Goal: Check status: Check status

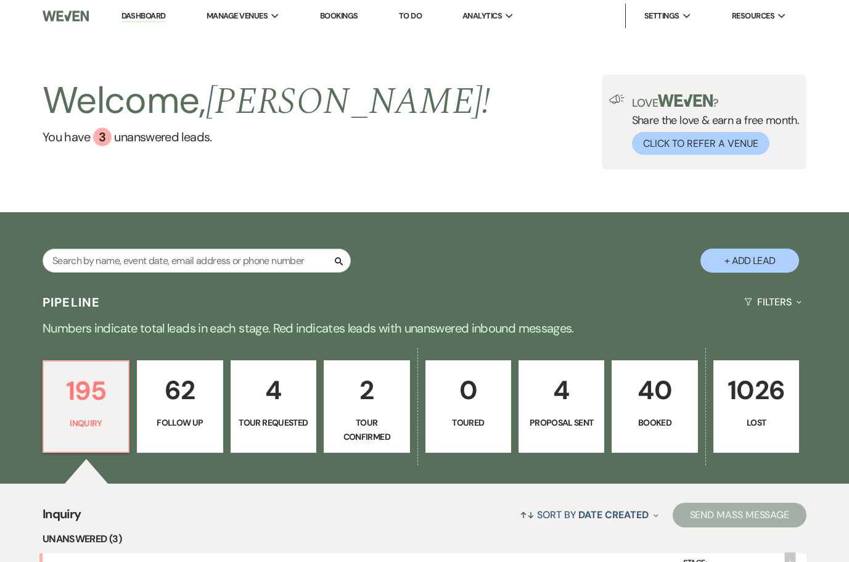
click at [339, 13] on link "Bookings" at bounding box center [339, 15] width 38 height 10
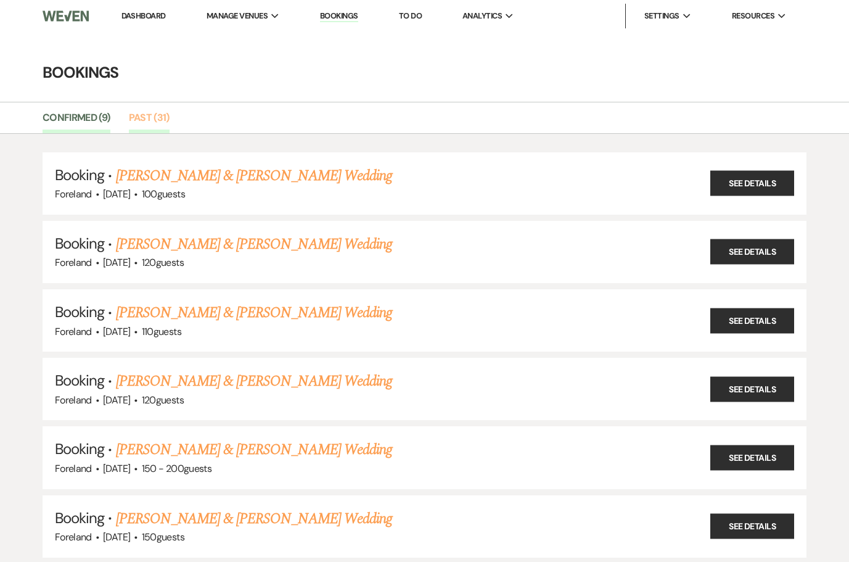
click at [158, 120] on link "Past (31)" at bounding box center [149, 121] width 41 height 23
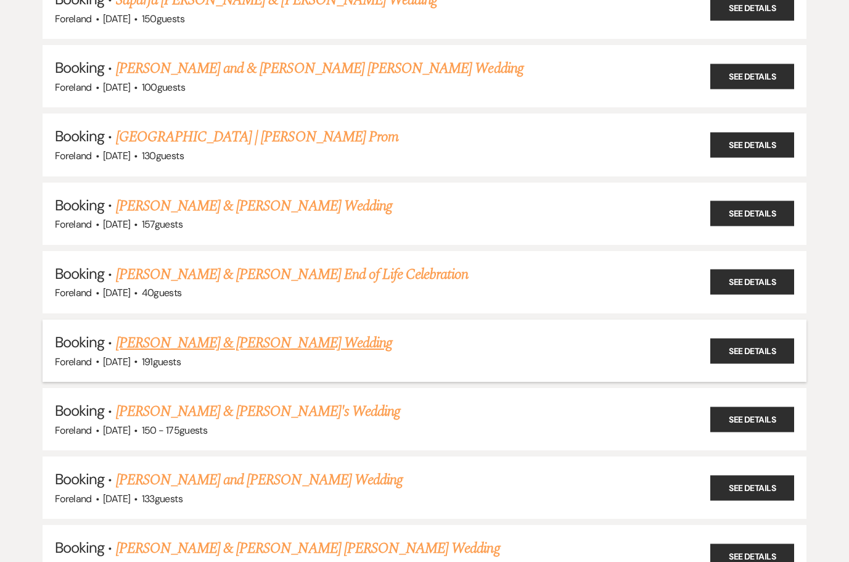
scroll to position [1773, 0]
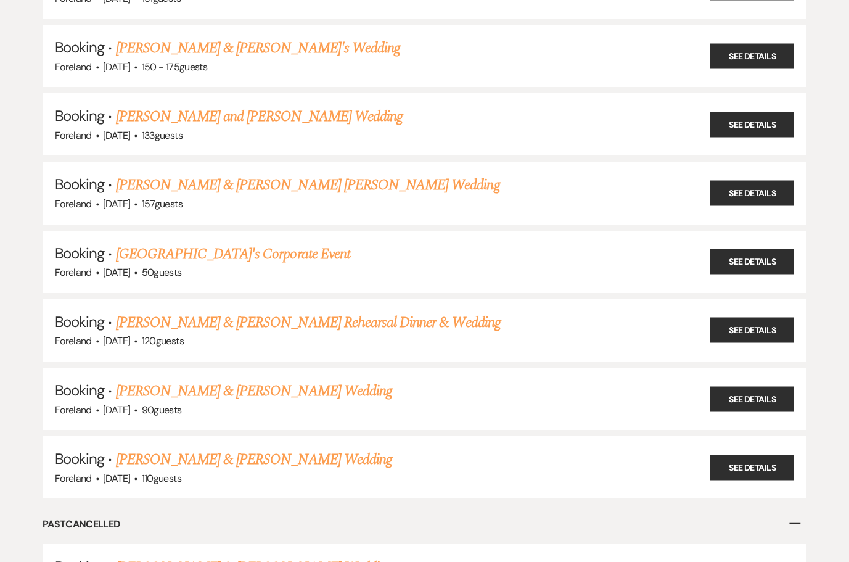
click at [262, 311] on link "Kevin Gioia & Elizabeth Scafuto's Rehearsal Dinner & Wedding" at bounding box center [308, 322] width 385 height 22
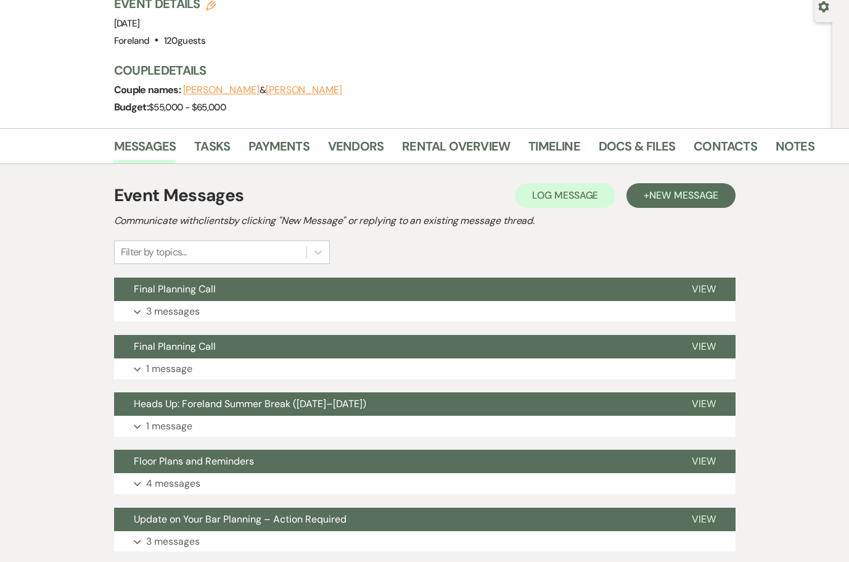
scroll to position [132, 0]
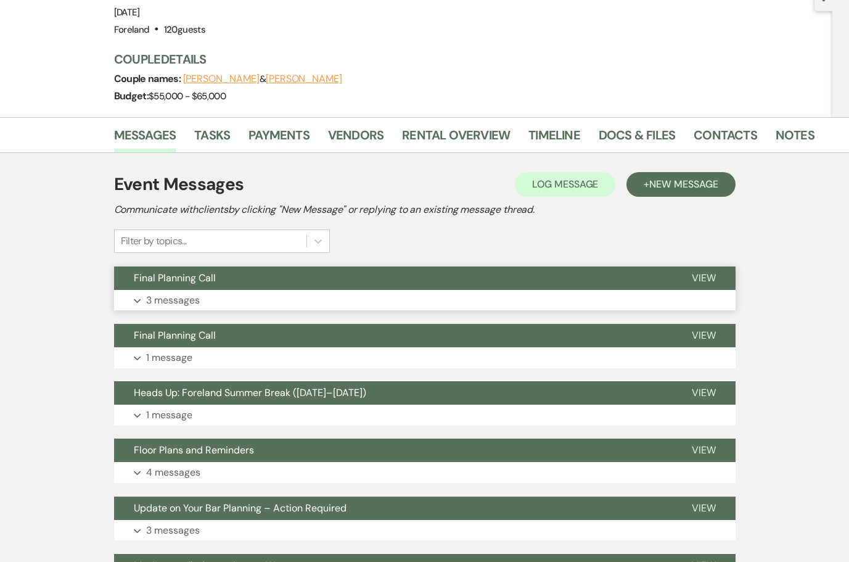
click at [160, 292] on p "3 messages" at bounding box center [173, 300] width 54 height 16
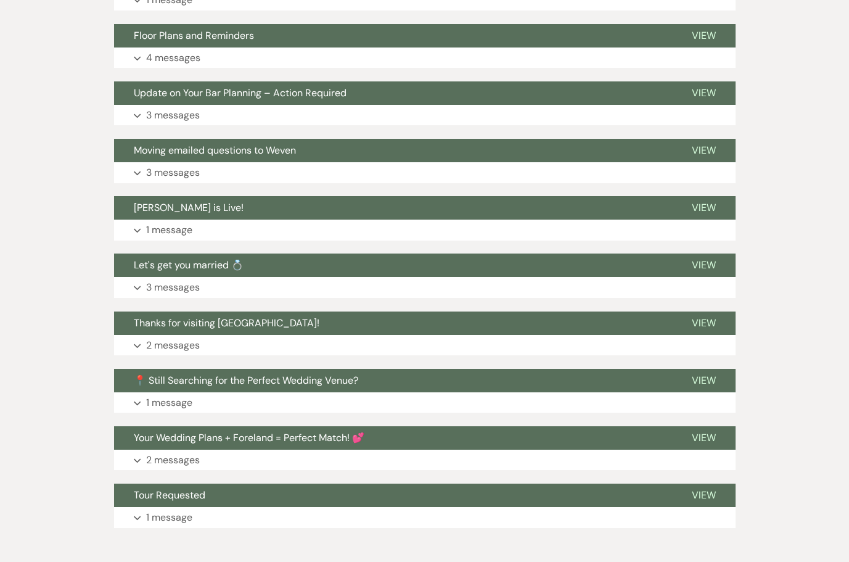
scroll to position [1349, 0]
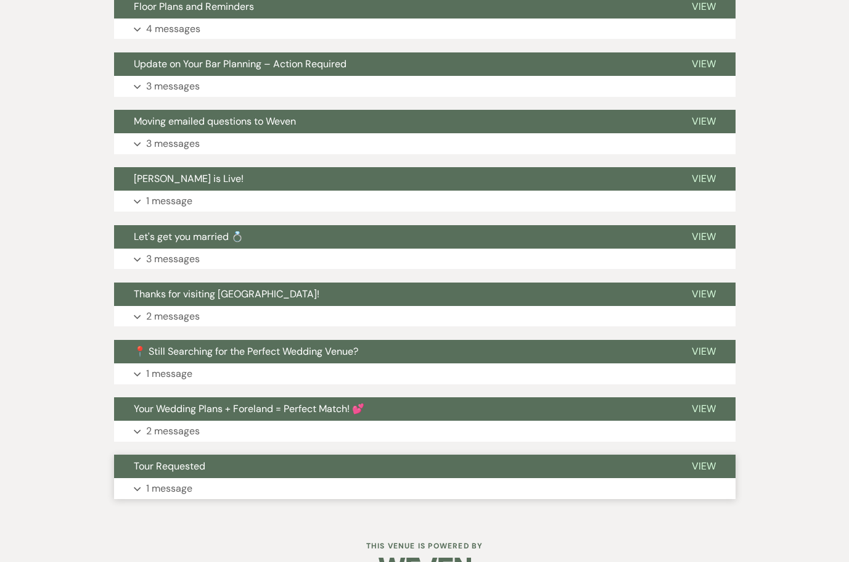
click at [158, 480] on p "1 message" at bounding box center [169, 488] width 46 height 16
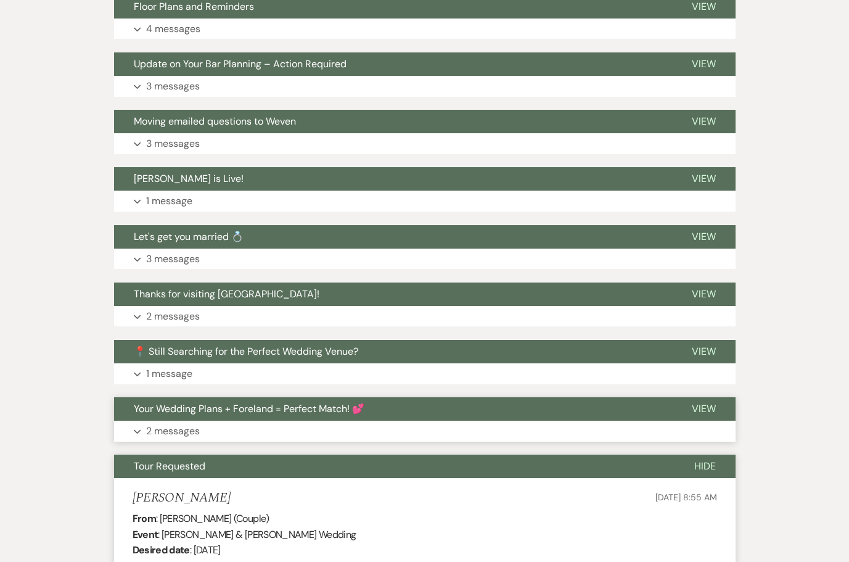
click at [175, 423] on p "2 messages" at bounding box center [173, 431] width 54 height 16
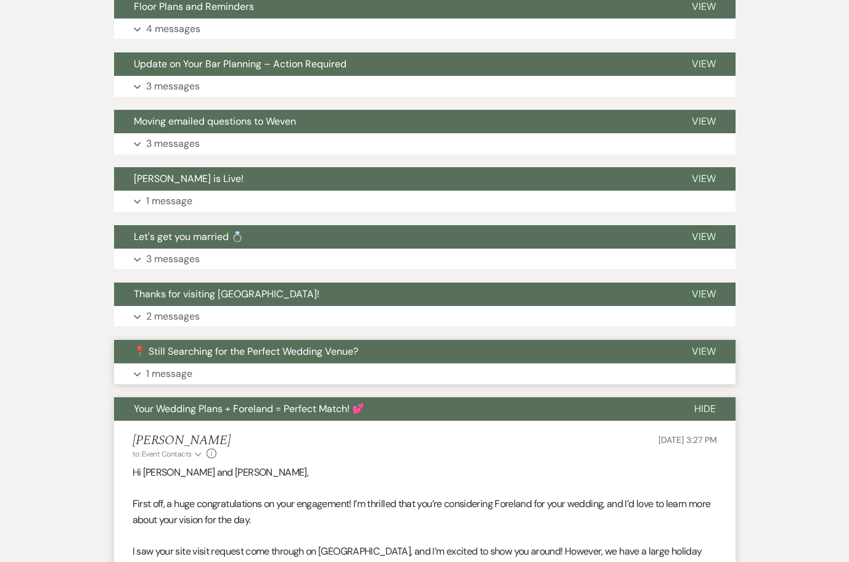
click at [166, 366] on p "1 message" at bounding box center [169, 374] width 46 height 16
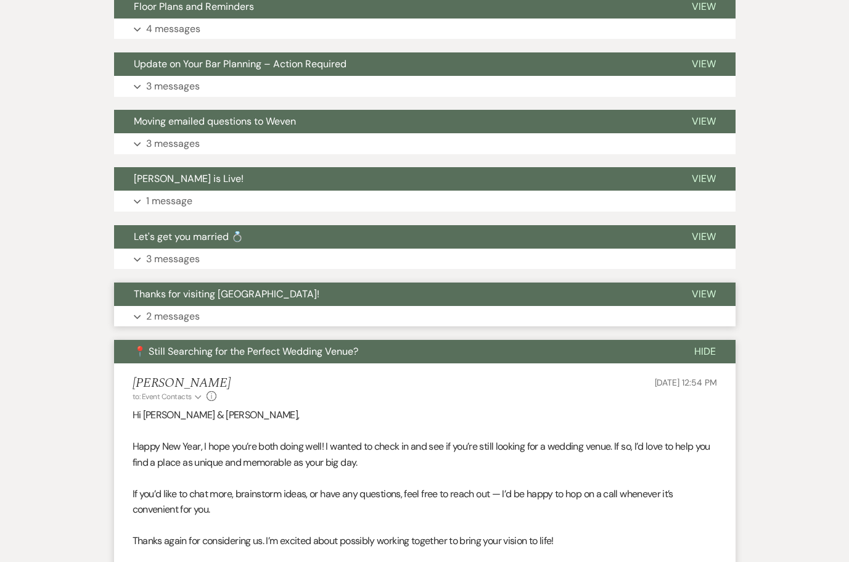
click at [173, 308] on p "2 messages" at bounding box center [173, 316] width 54 height 16
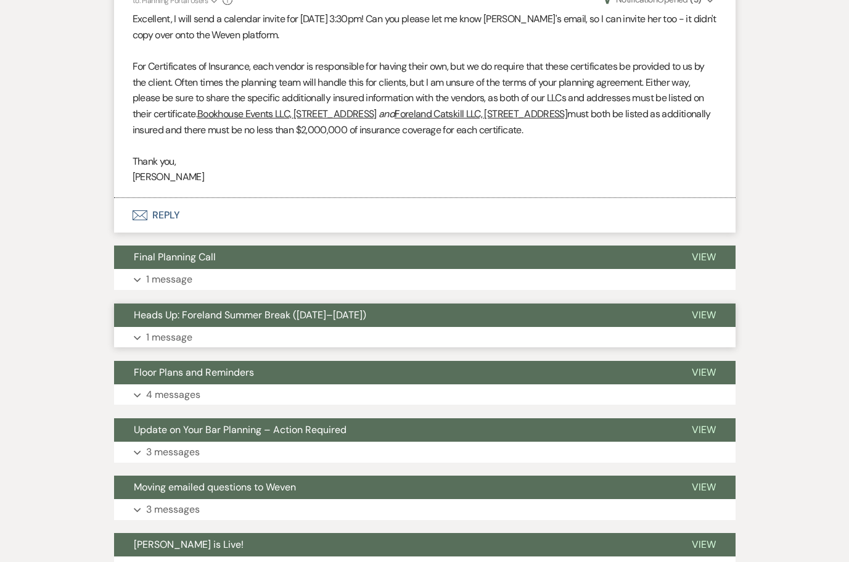
scroll to position [1236, 0]
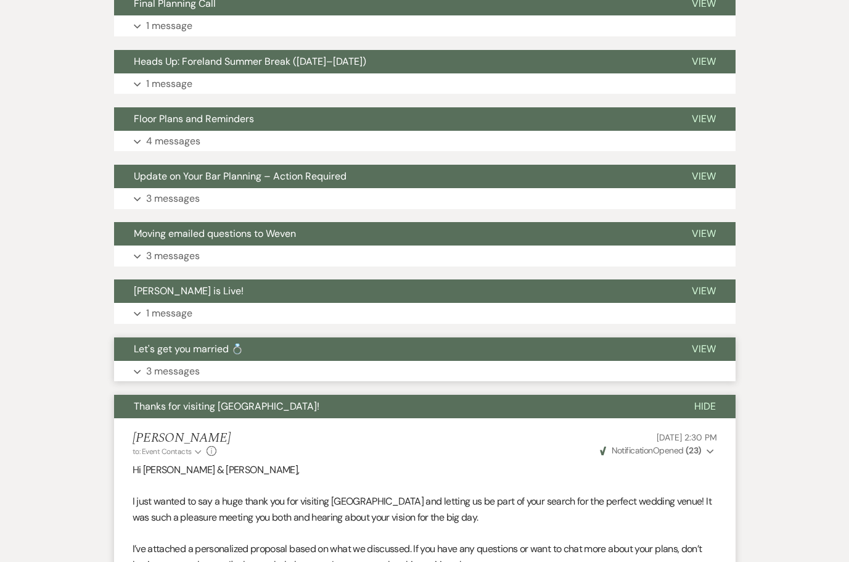
click at [179, 363] on p "3 messages" at bounding box center [173, 371] width 54 height 16
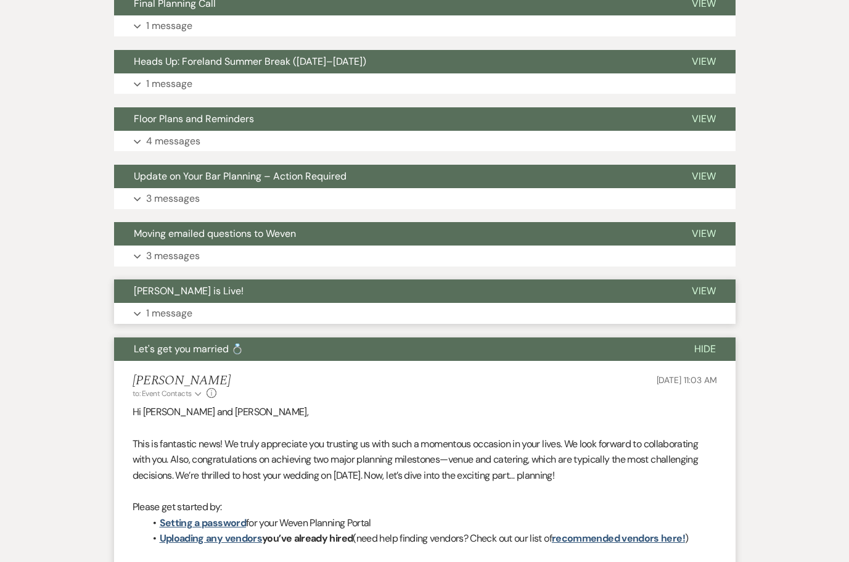
click at [176, 305] on p "1 message" at bounding box center [169, 313] width 46 height 16
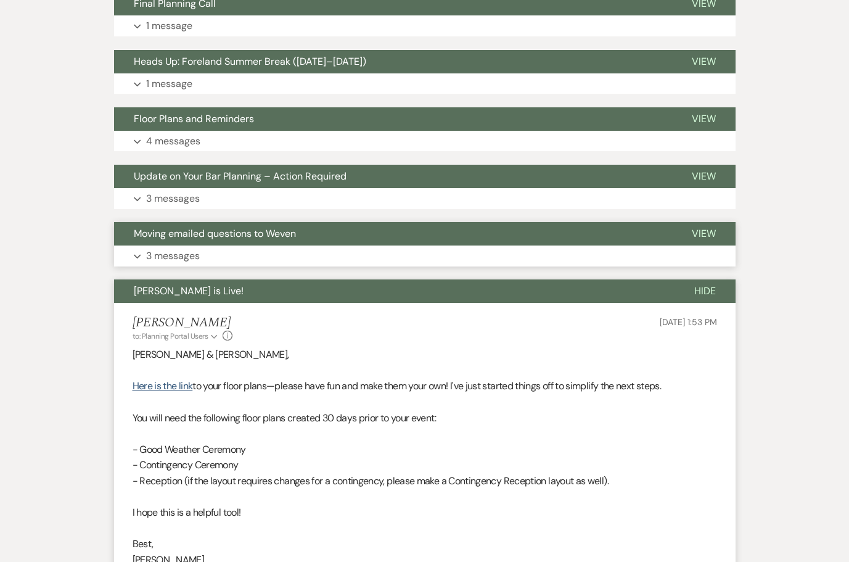
click at [175, 248] on p "3 messages" at bounding box center [173, 256] width 54 height 16
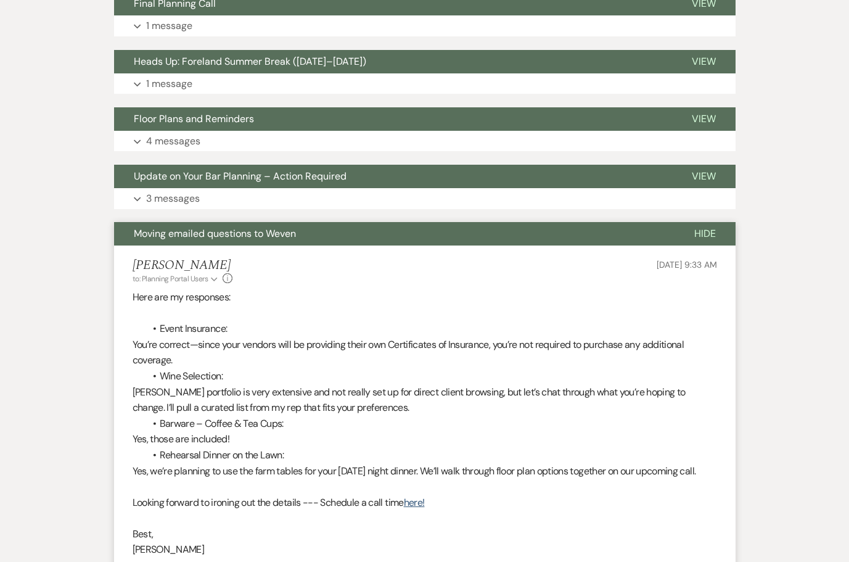
scroll to position [1234, 0]
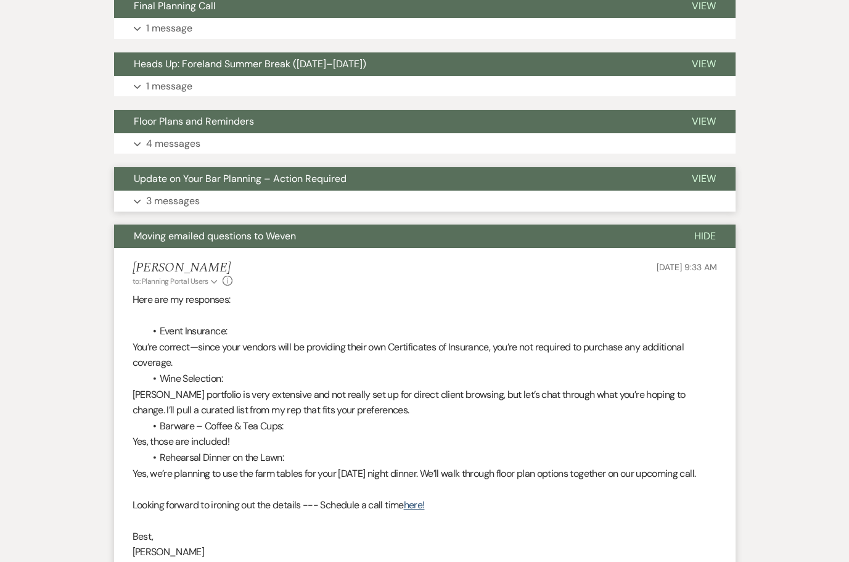
click at [183, 193] on p "3 messages" at bounding box center [173, 201] width 54 height 16
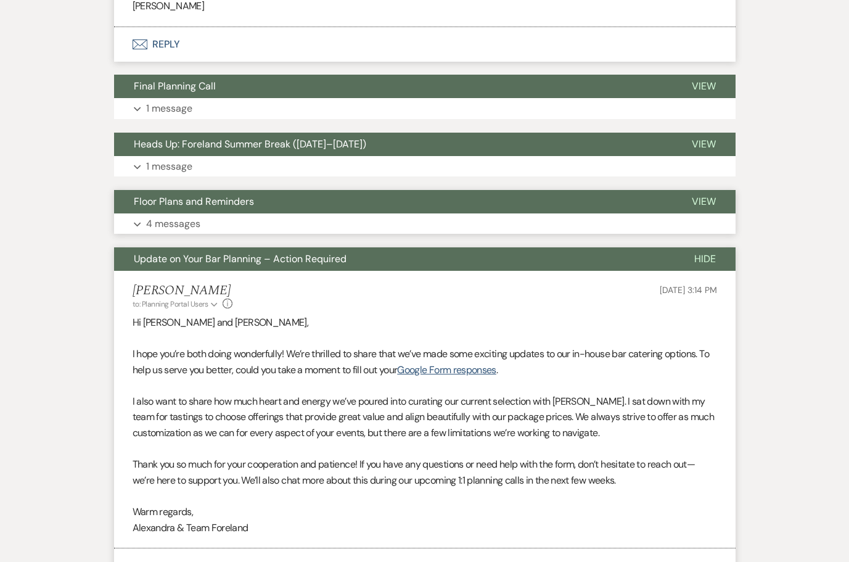
scroll to position [1151, 0]
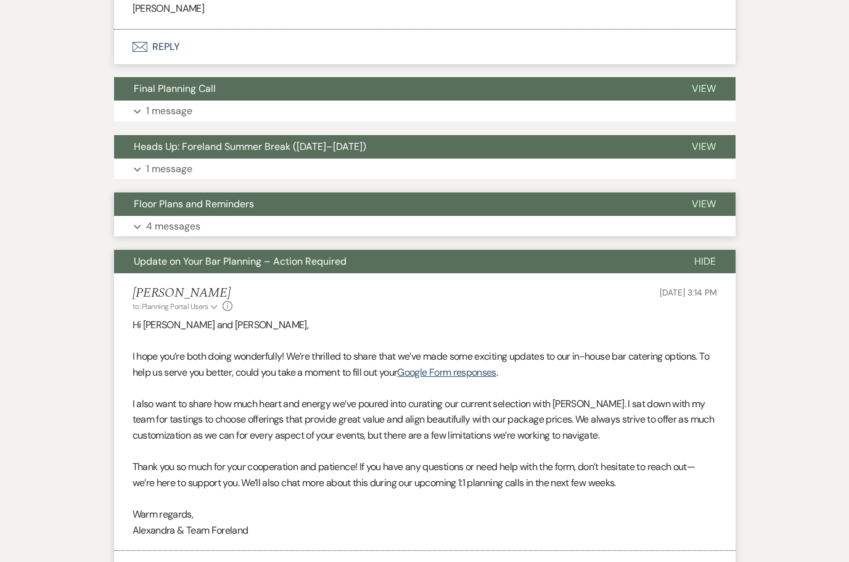
click at [181, 218] on p "4 messages" at bounding box center [173, 226] width 54 height 16
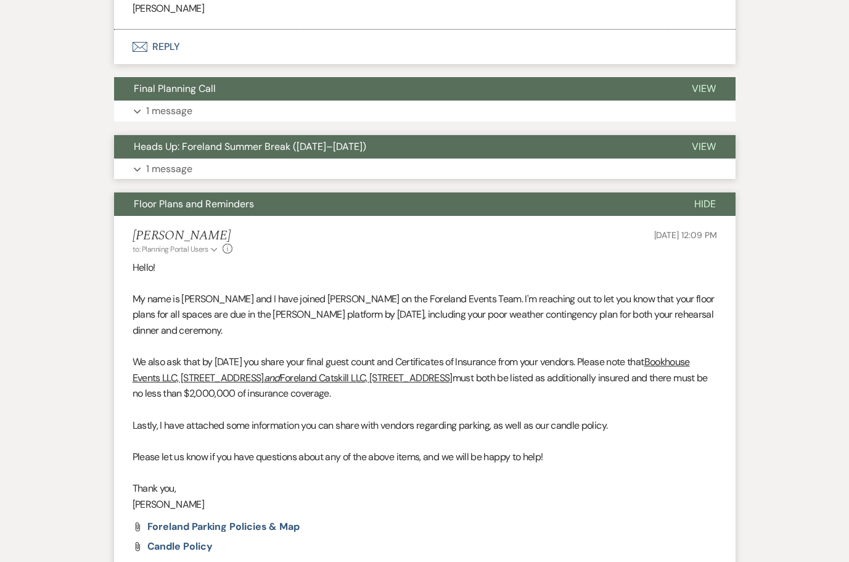
click at [178, 161] on p "1 message" at bounding box center [169, 169] width 46 height 16
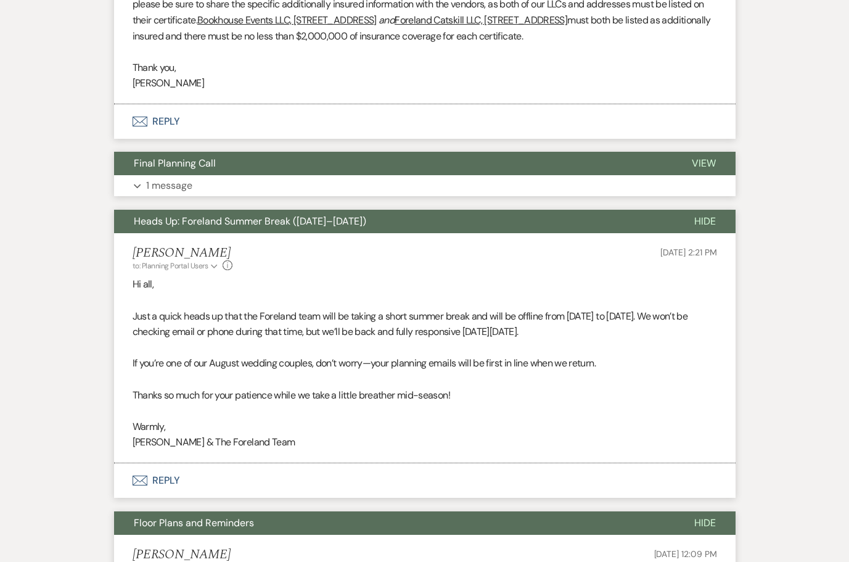
scroll to position [1018, 0]
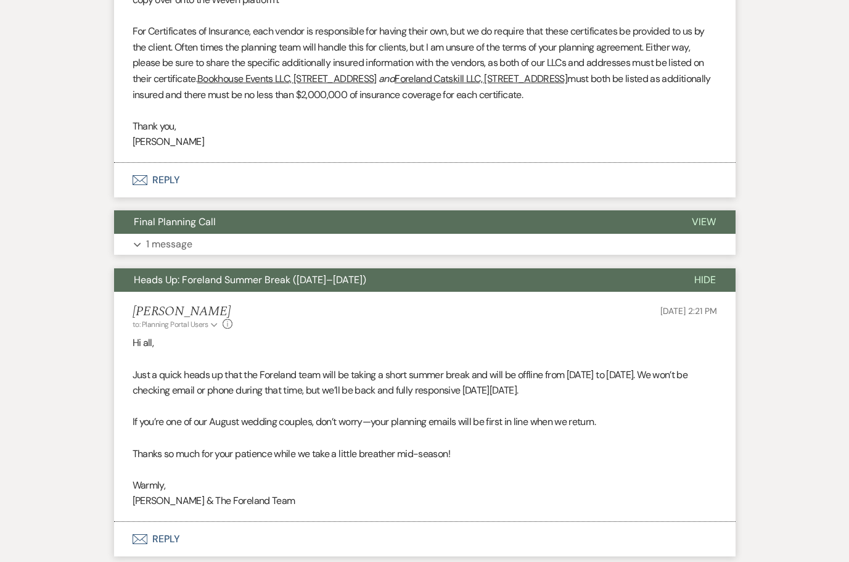
click at [162, 236] on p "1 message" at bounding box center [169, 244] width 46 height 16
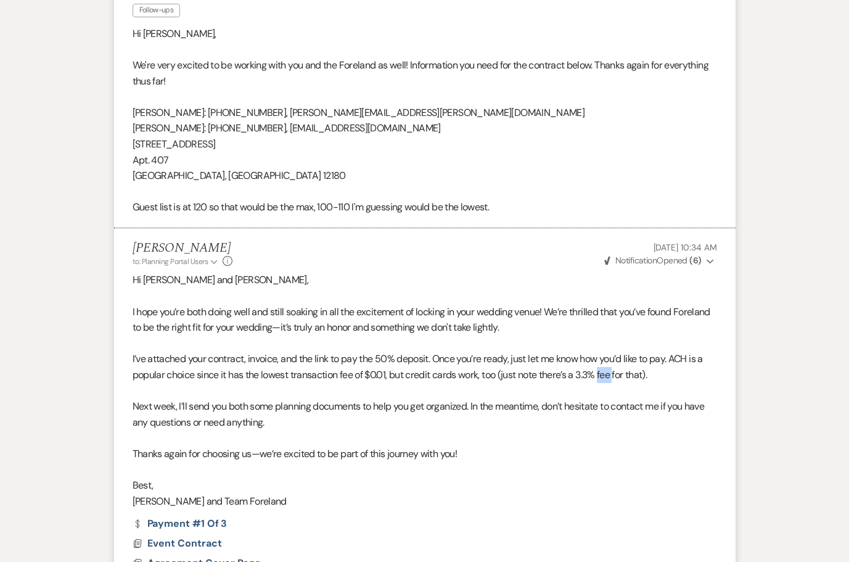
scroll to position [5295, 0]
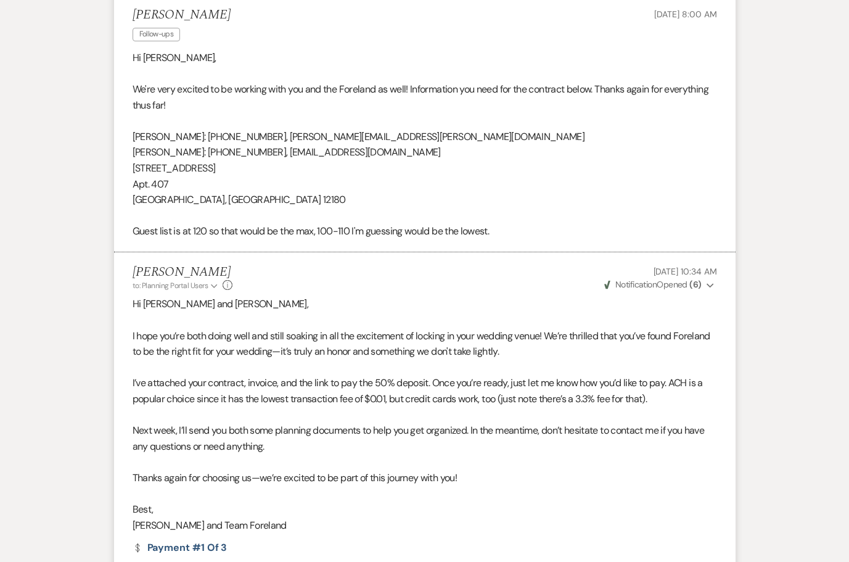
click at [535, 223] on p "Guest list is at 120 so that would be the max, 100-110 I'm guessing would be th…" at bounding box center [425, 231] width 585 height 16
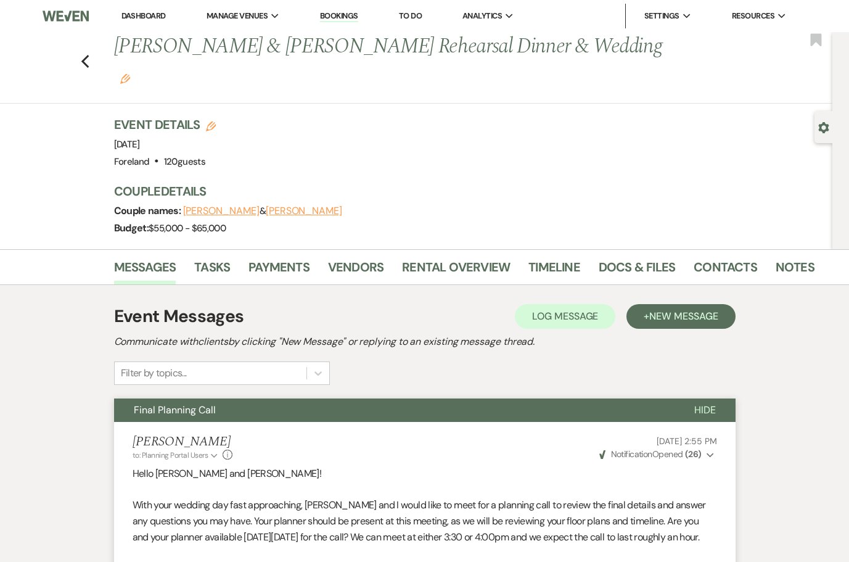
scroll to position [2, 0]
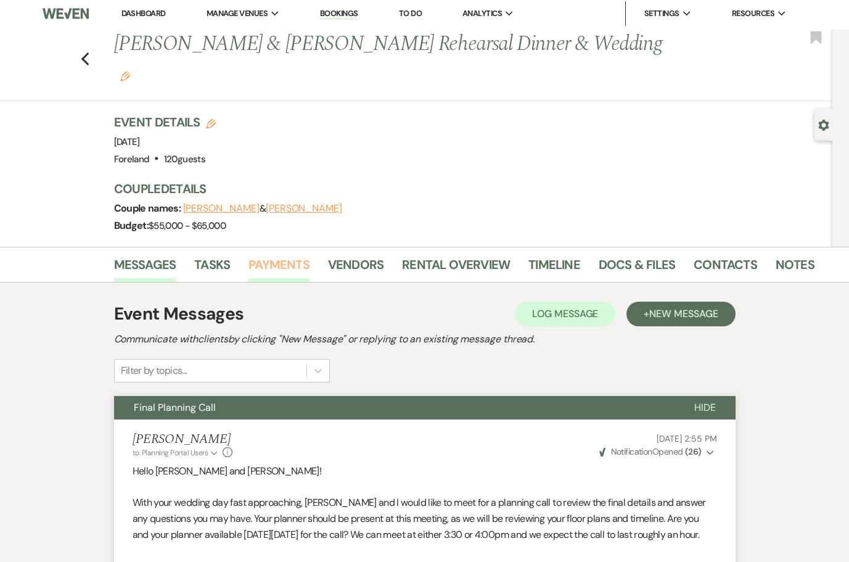
click at [271, 255] on link "Payments" at bounding box center [279, 268] width 61 height 27
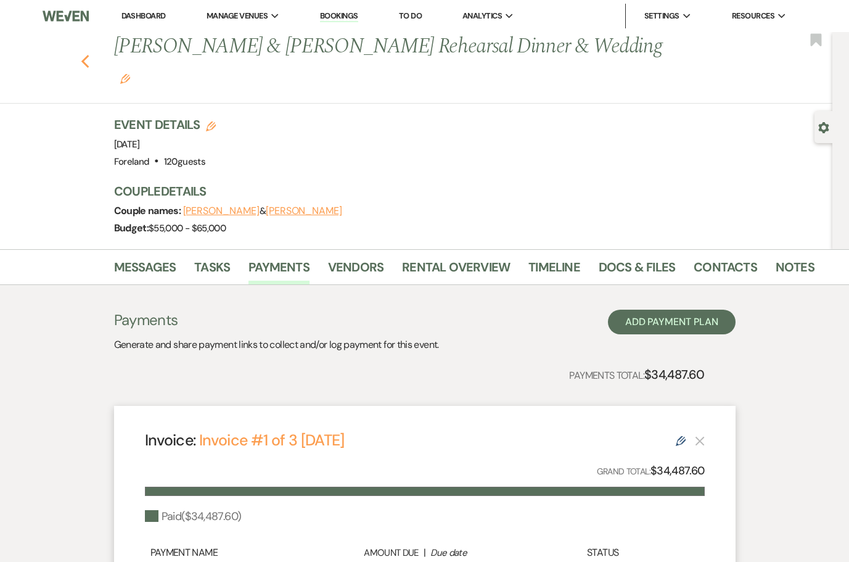
click at [90, 54] on icon "Previous" at bounding box center [85, 61] width 9 height 15
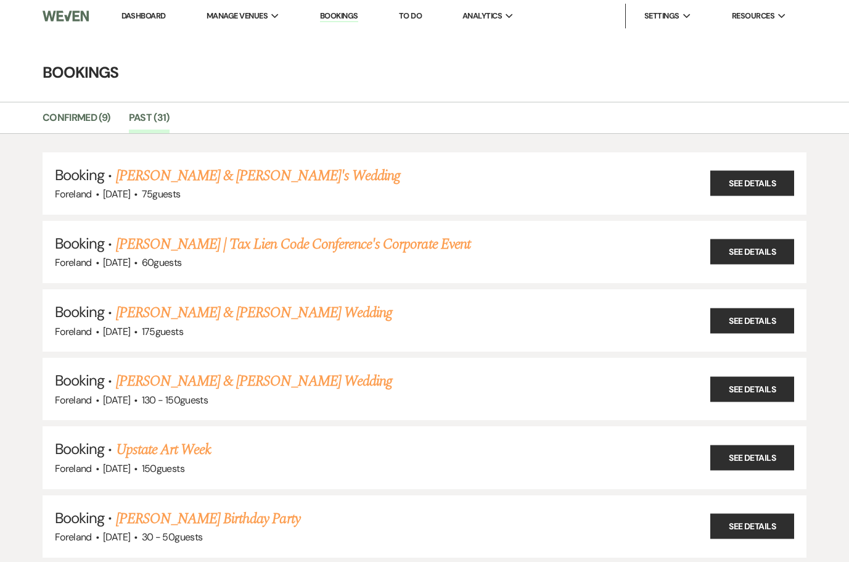
scroll to position [1773, 0]
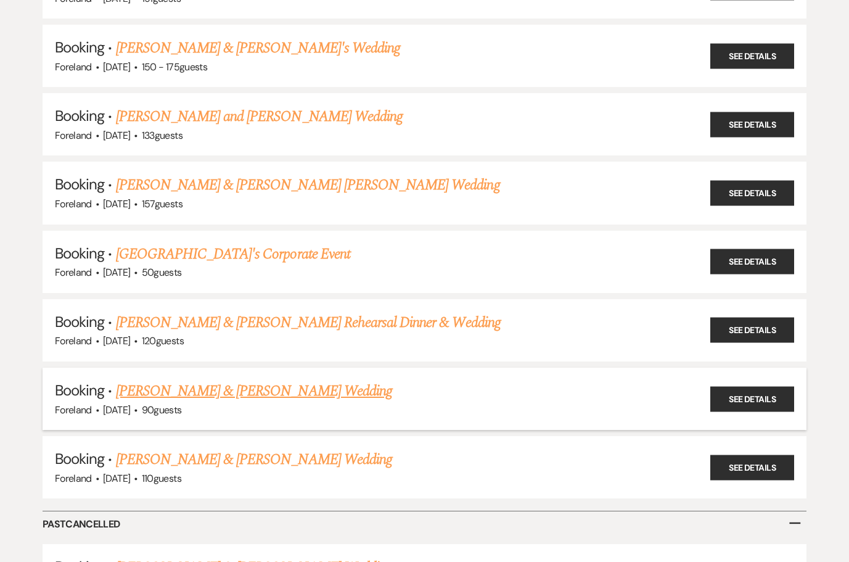
click at [267, 380] on link "[PERSON_NAME] & [PERSON_NAME] Wedding" at bounding box center [254, 391] width 276 height 22
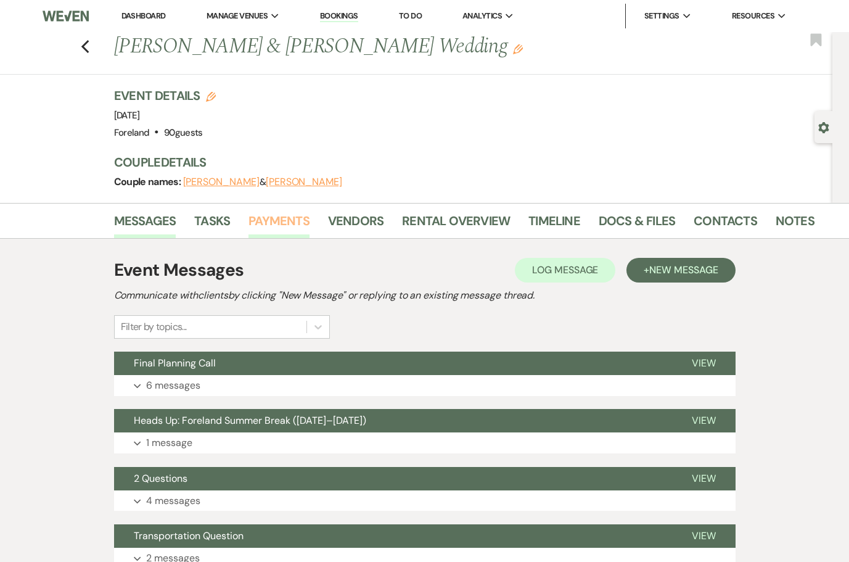
click at [275, 219] on link "Payments" at bounding box center [279, 224] width 61 height 27
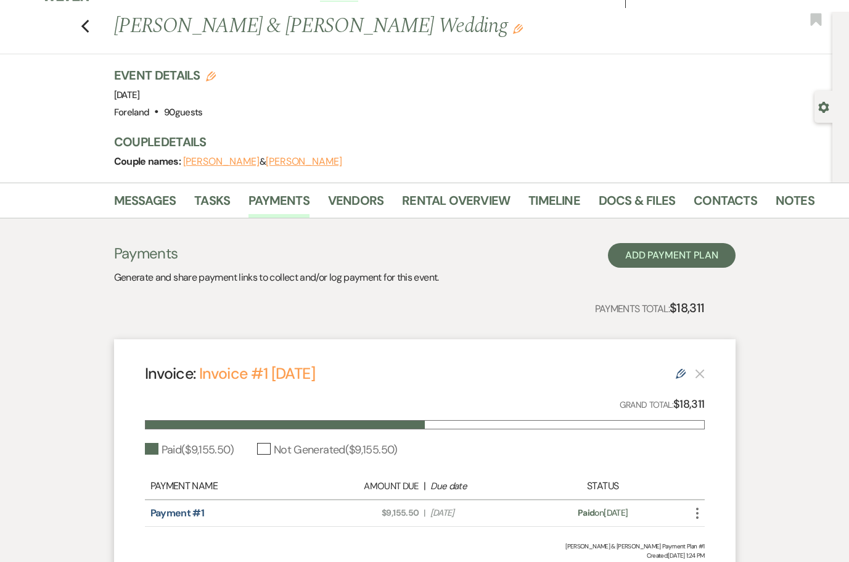
scroll to position [131, 0]
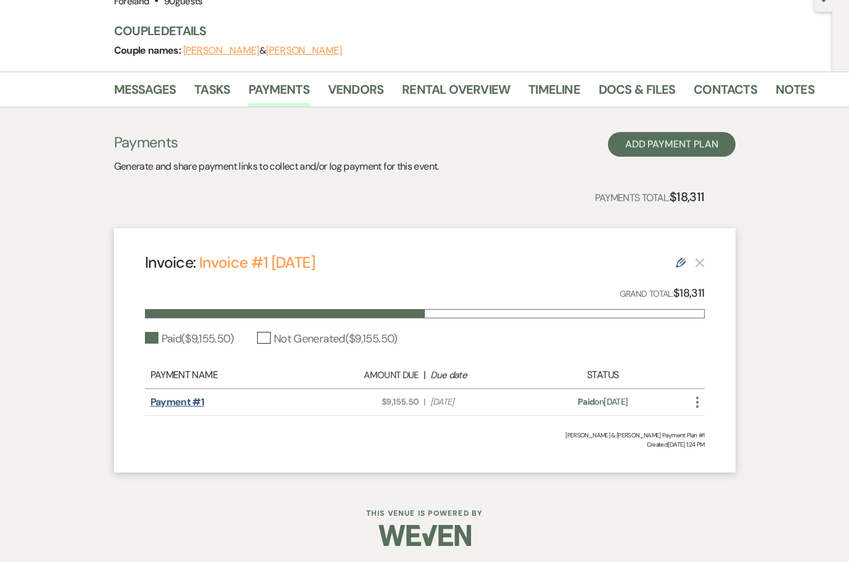
click at [173, 401] on link "Payment #1" at bounding box center [177, 401] width 54 height 13
click at [189, 401] on link "Payment #1" at bounding box center [177, 401] width 54 height 13
click at [95, 249] on div "Payments Generate and share payment links to collect and/or log payment for thi…" at bounding box center [424, 295] width 703 height 377
click at [150, 86] on link "Messages" at bounding box center [145, 93] width 62 height 27
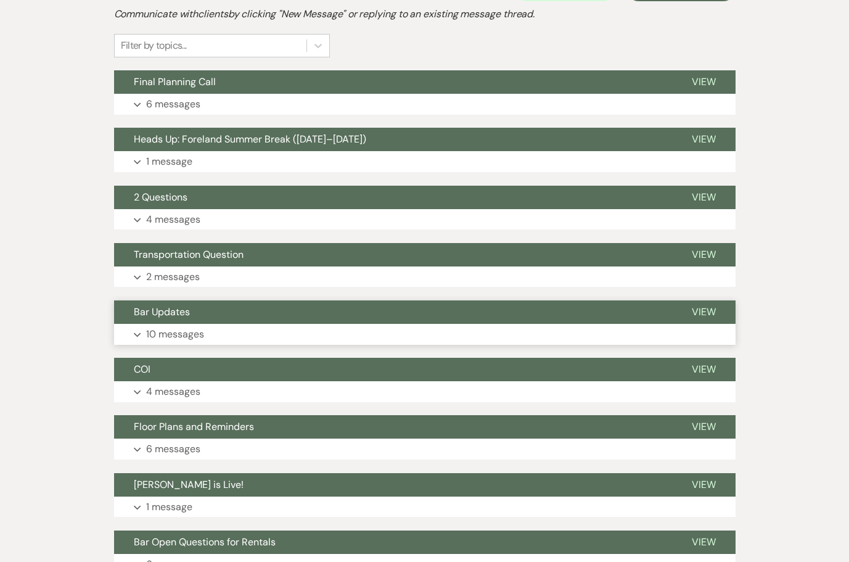
scroll to position [787, 0]
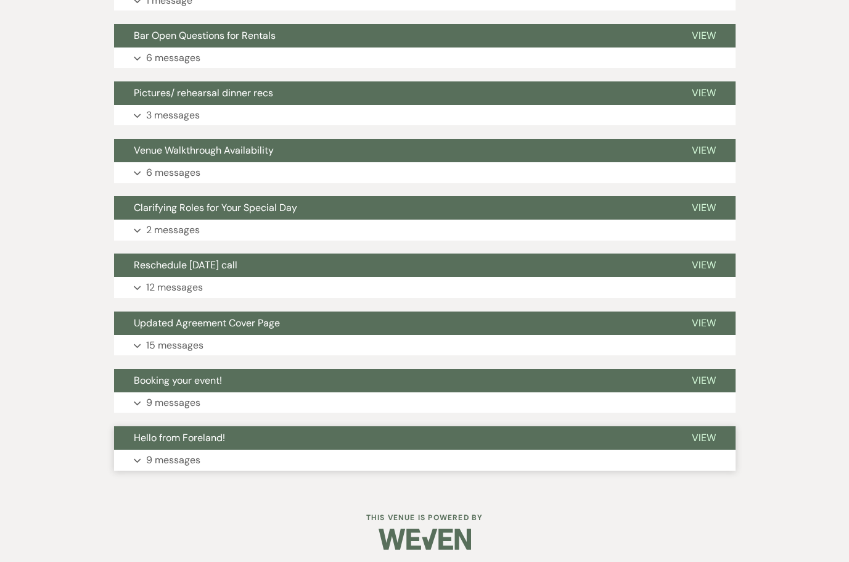
click at [135, 458] on icon "Expand" at bounding box center [137, 460] width 7 height 5
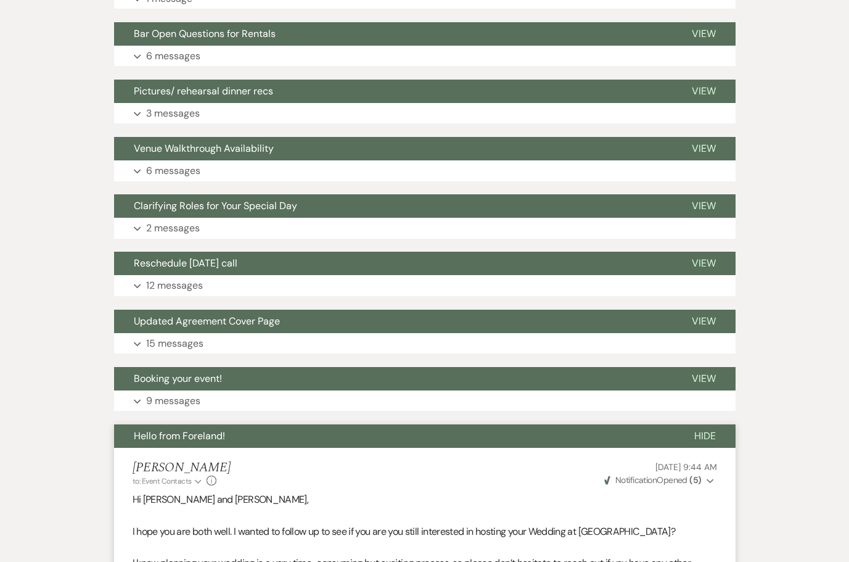
scroll to position [792, 0]
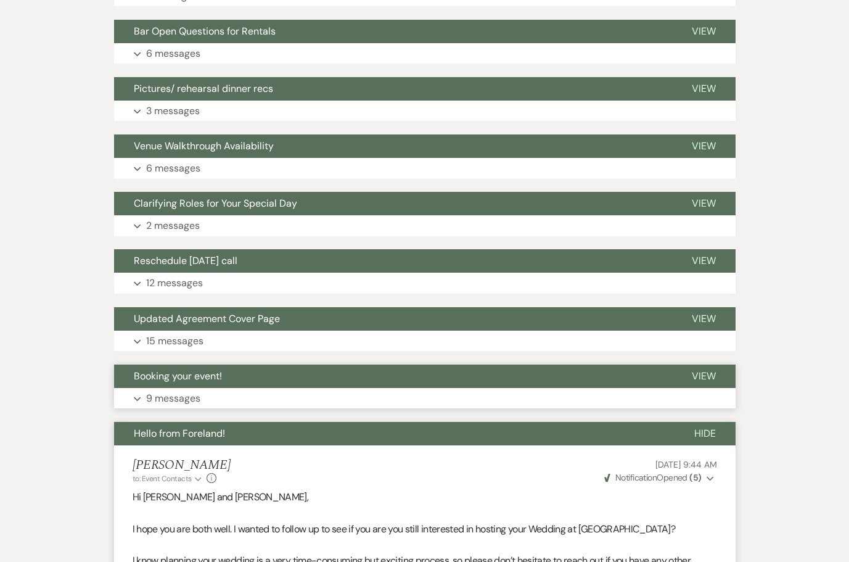
click at [130, 395] on button "Expand 9 messages" at bounding box center [425, 398] width 622 height 21
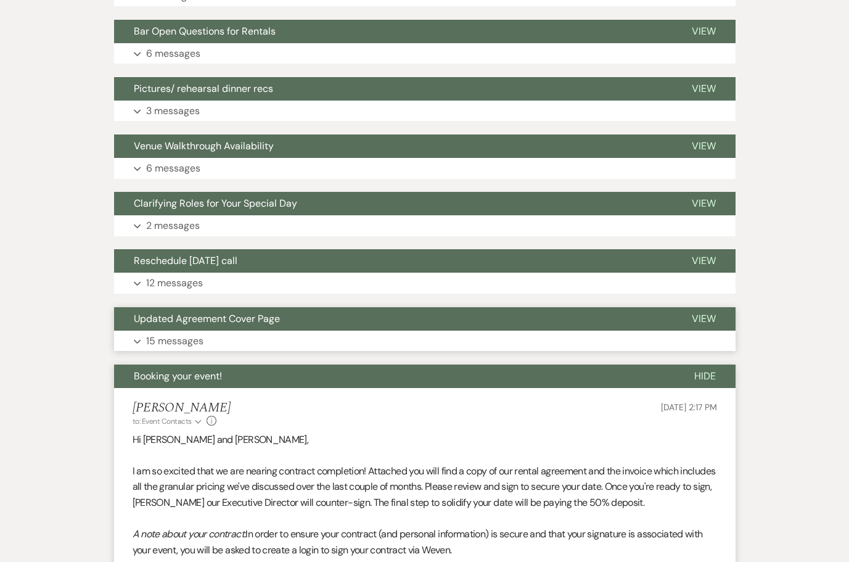
click at [141, 339] on button "Expand 15 messages" at bounding box center [425, 341] width 622 height 21
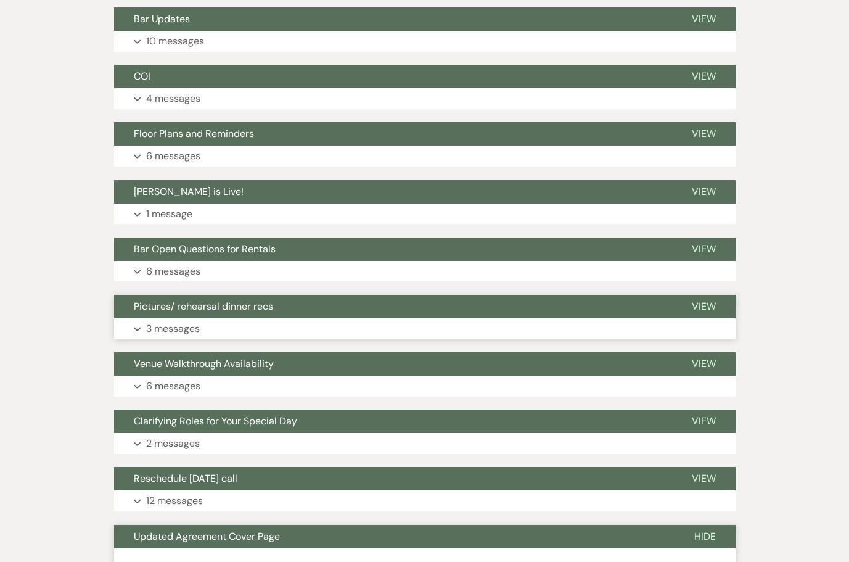
scroll to position [972, 0]
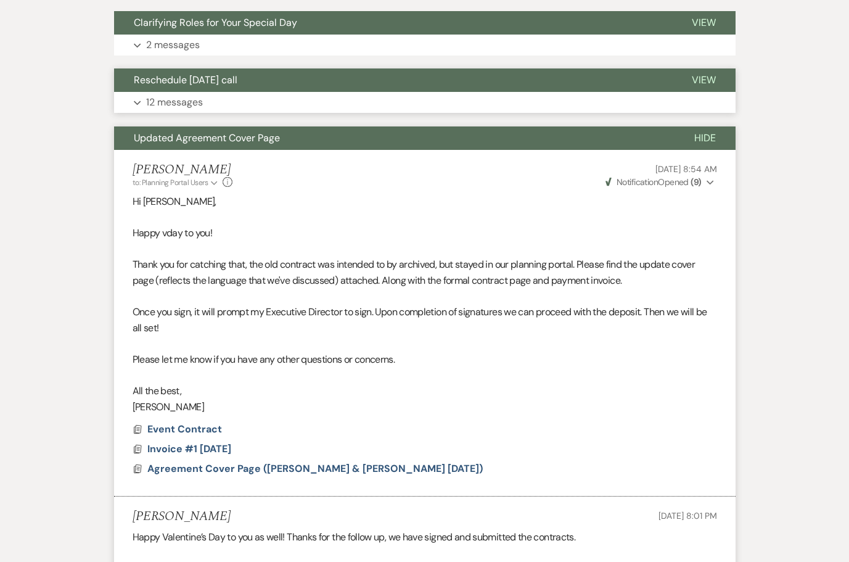
click at [137, 101] on icon "Expand" at bounding box center [137, 103] width 7 height 5
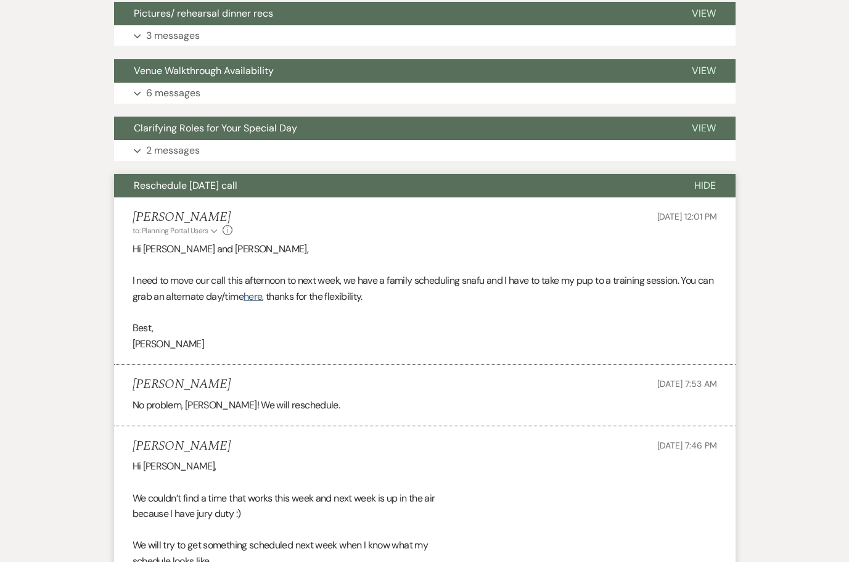
scroll to position [763, 0]
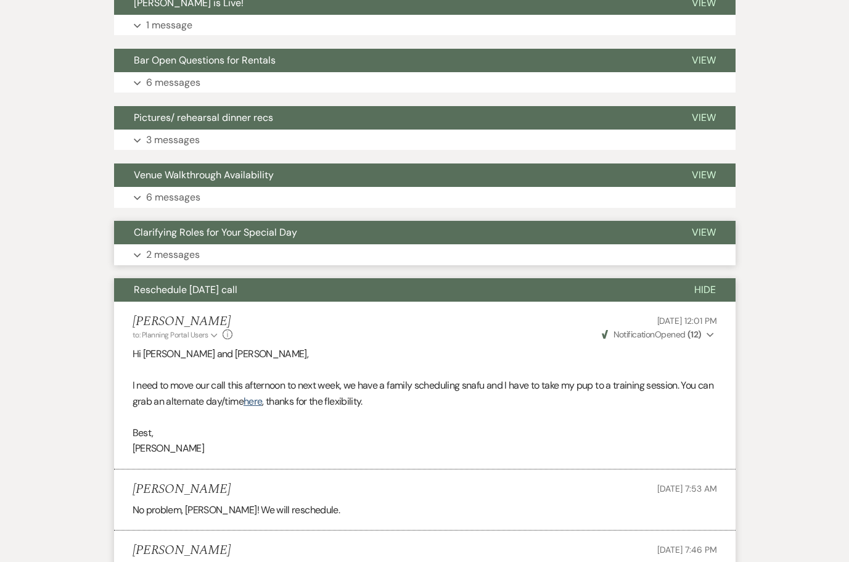
click at [155, 247] on p "2 messages" at bounding box center [173, 255] width 54 height 16
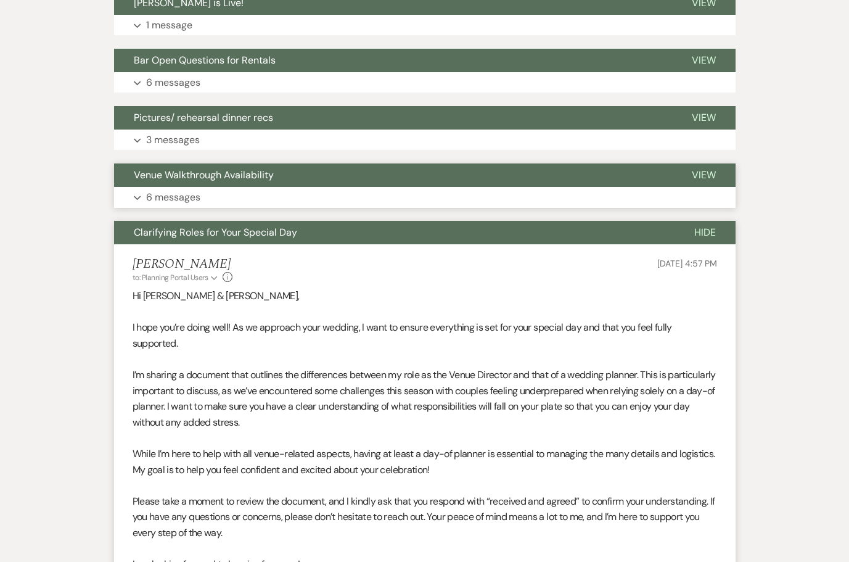
click at [163, 191] on p "6 messages" at bounding box center [173, 197] width 54 height 16
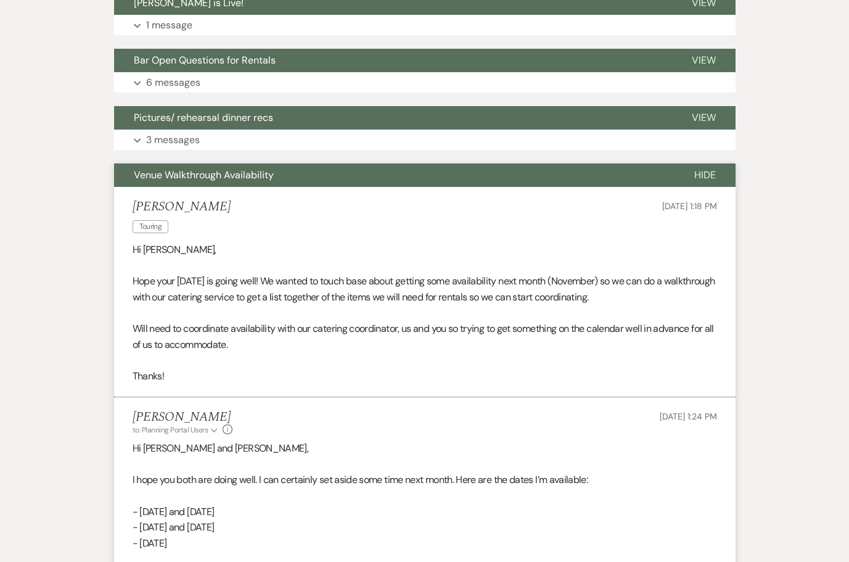
scroll to position [599, 0]
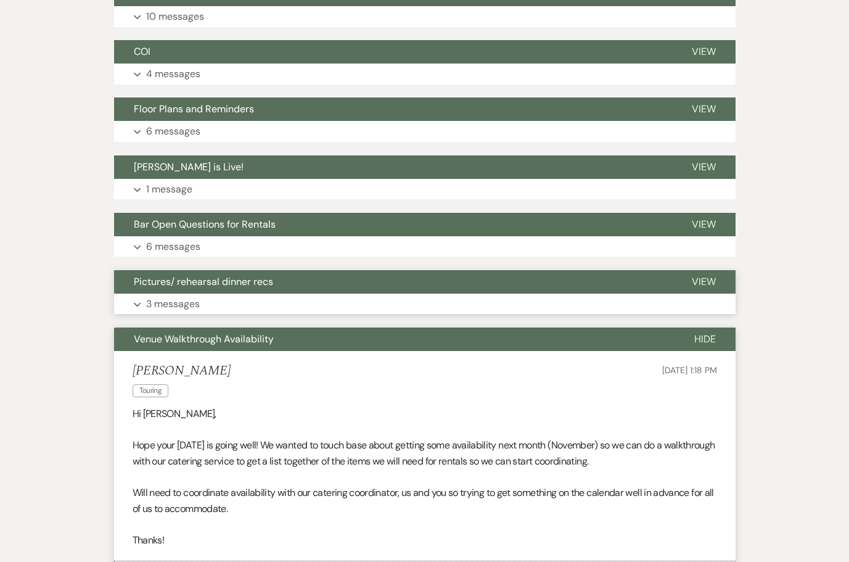
click at [155, 300] on p "3 messages" at bounding box center [173, 304] width 54 height 16
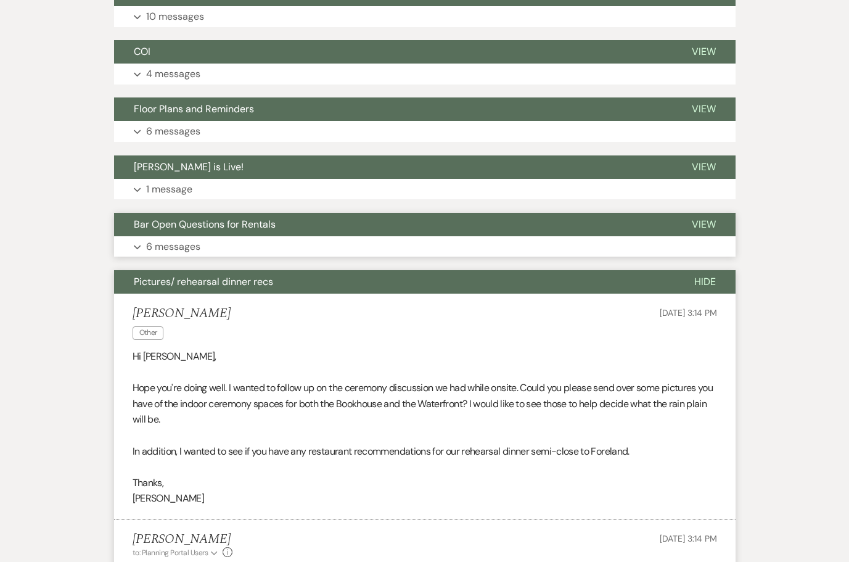
click at [162, 243] on p "6 messages" at bounding box center [173, 247] width 54 height 16
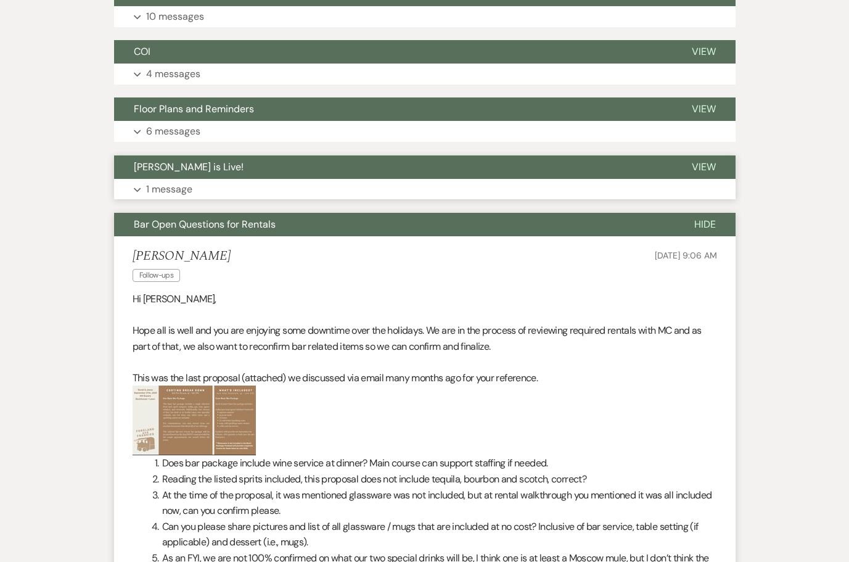
click at [170, 193] on p "1 message" at bounding box center [169, 189] width 46 height 16
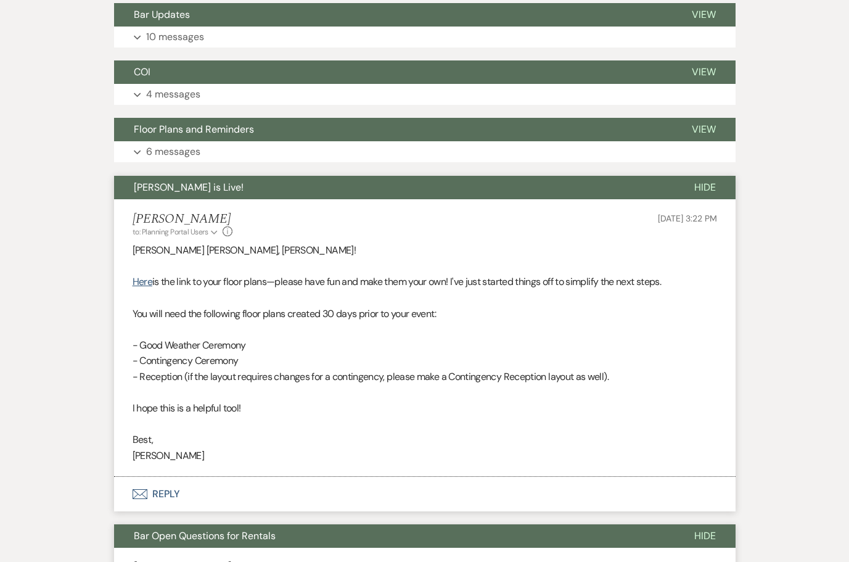
scroll to position [514, 0]
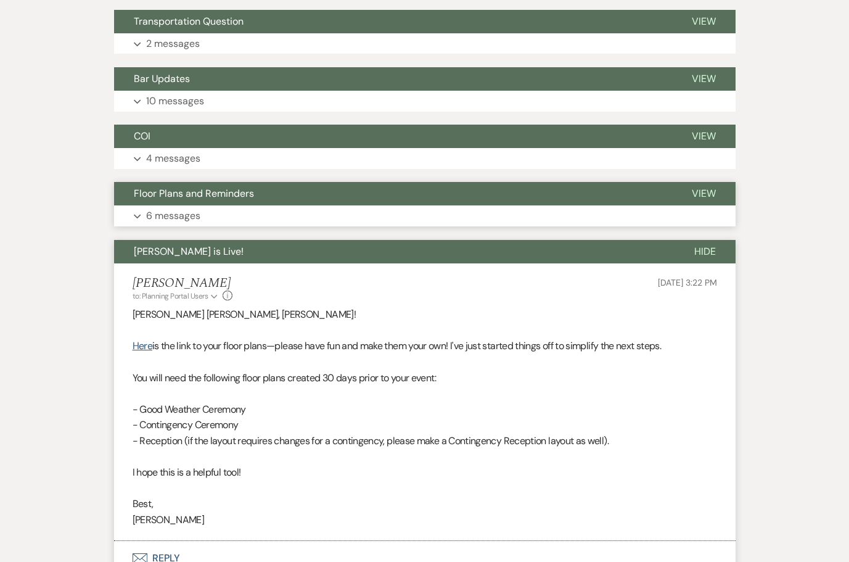
click at [169, 211] on p "6 messages" at bounding box center [173, 216] width 54 height 16
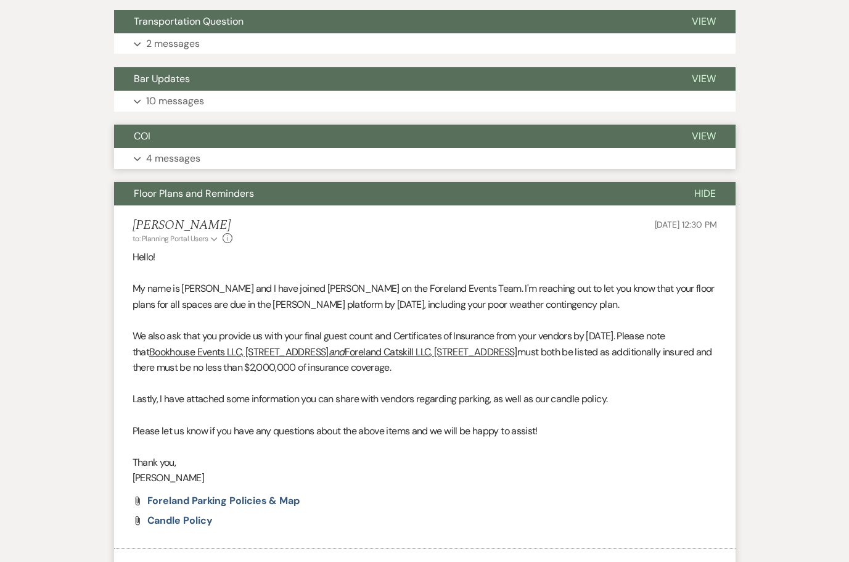
click at [170, 158] on p "4 messages" at bounding box center [173, 158] width 54 height 16
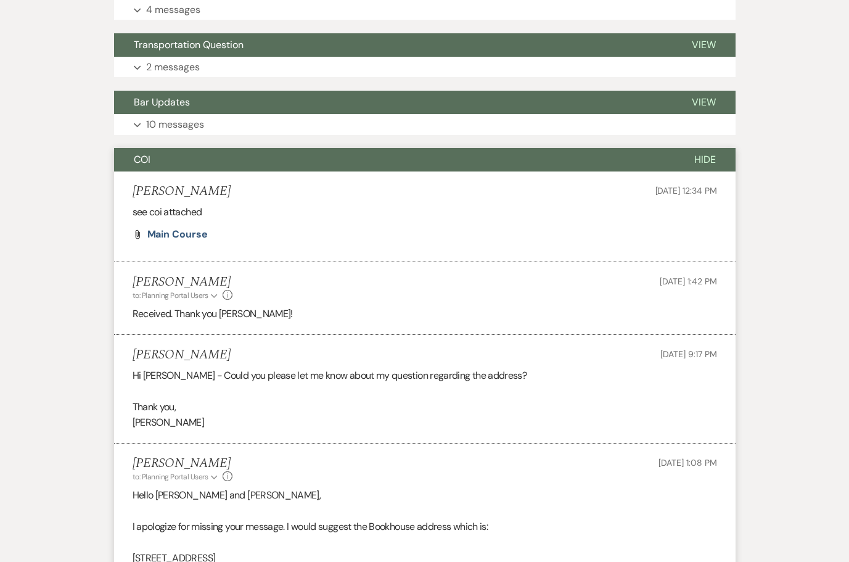
scroll to position [331, 0]
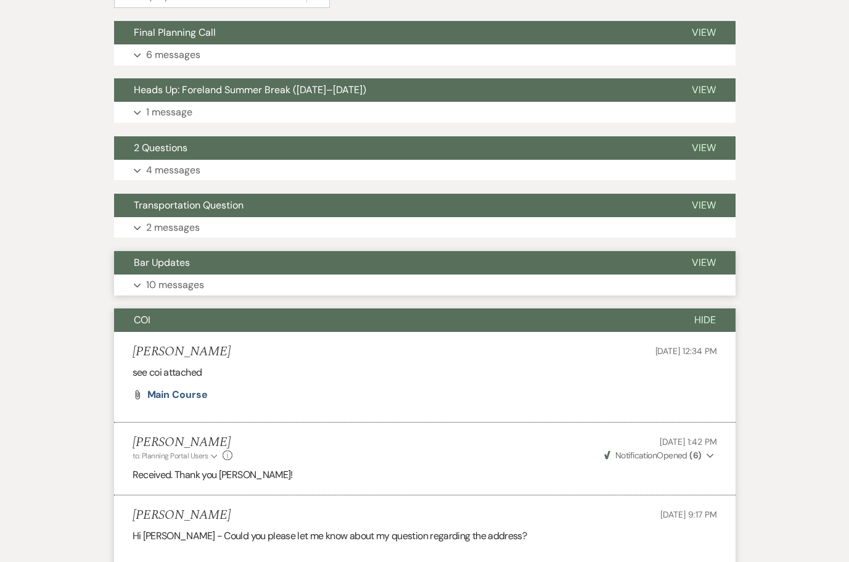
click at [160, 272] on button "Bar Updates" at bounding box center [393, 262] width 558 height 23
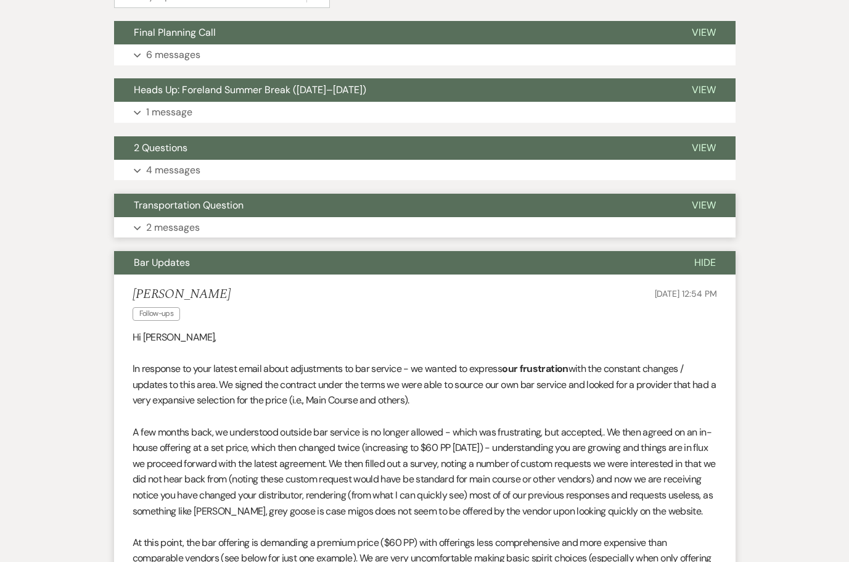
click at [168, 223] on p "2 messages" at bounding box center [173, 228] width 54 height 16
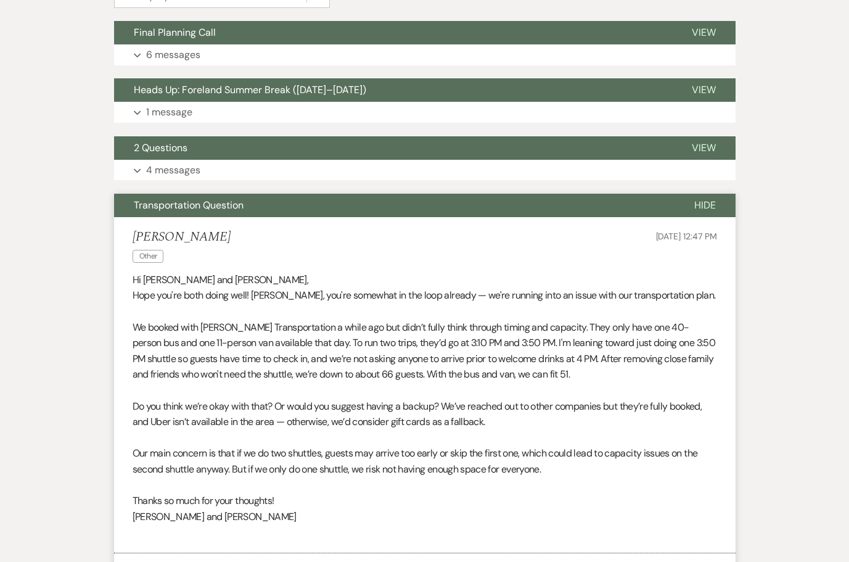
scroll to position [298, 0]
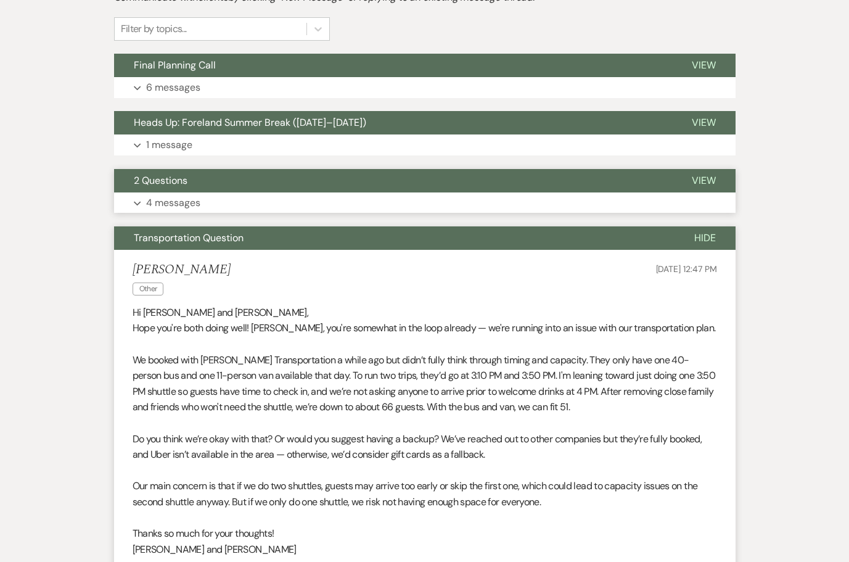
click at [167, 197] on p "4 messages" at bounding box center [173, 203] width 54 height 16
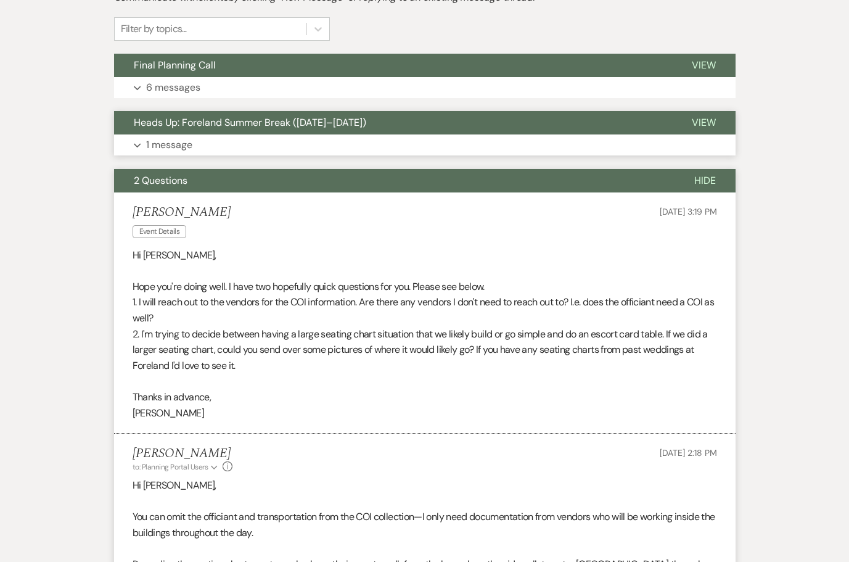
click at [177, 139] on p "1 message" at bounding box center [169, 145] width 46 height 16
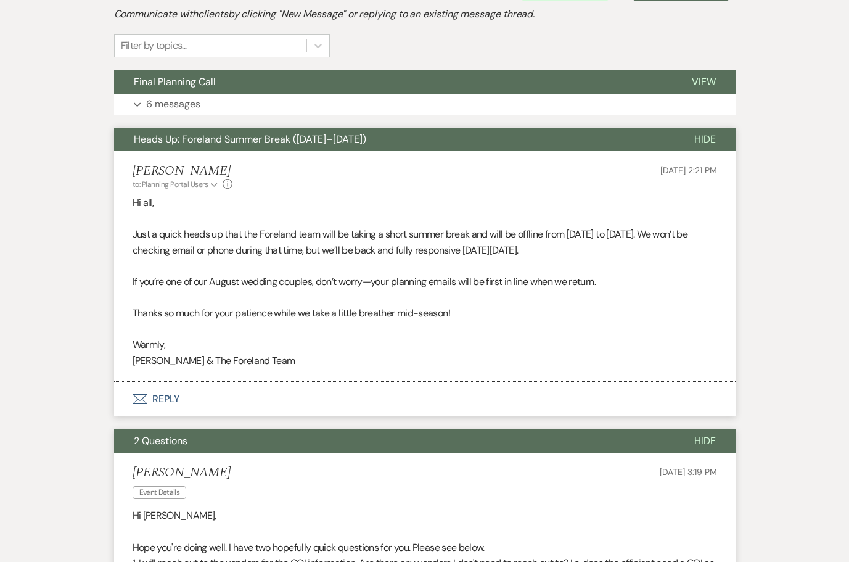
scroll to position [218, 0]
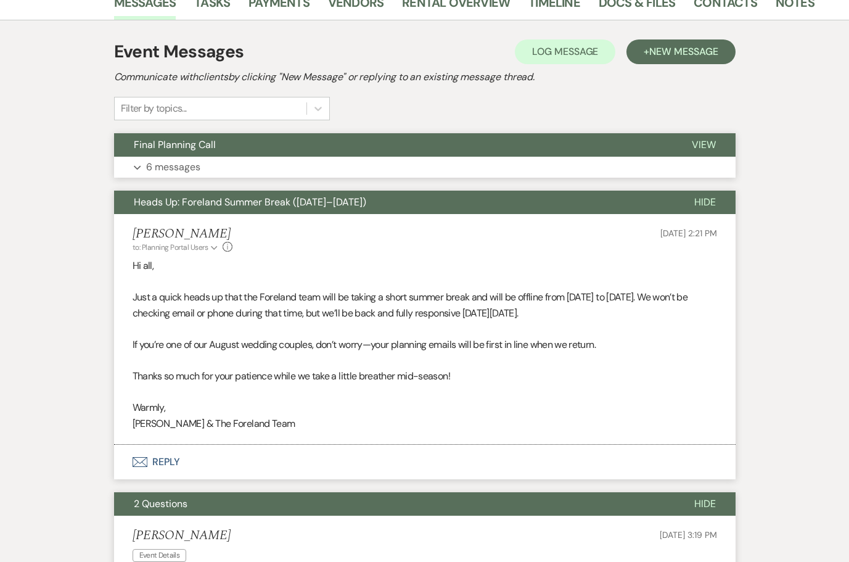
click at [169, 165] on p "6 messages" at bounding box center [173, 167] width 54 height 16
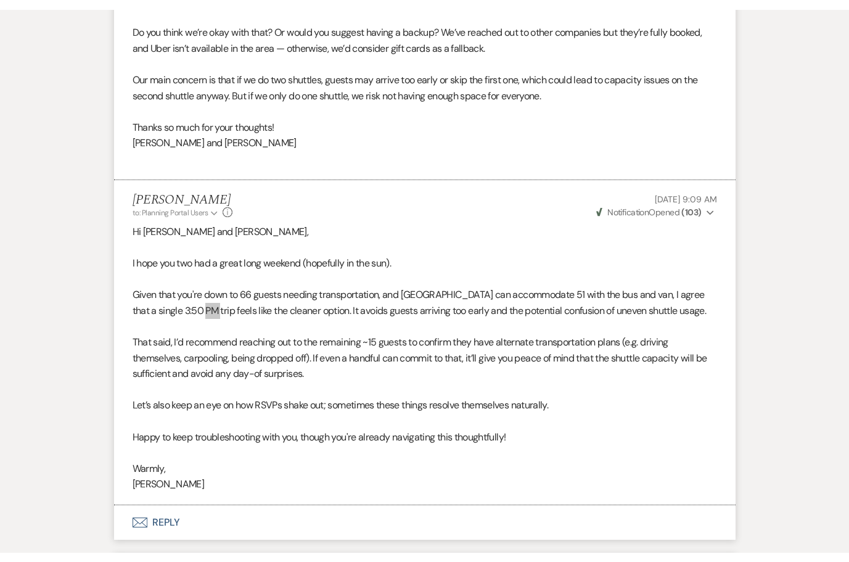
scroll to position [22511, 0]
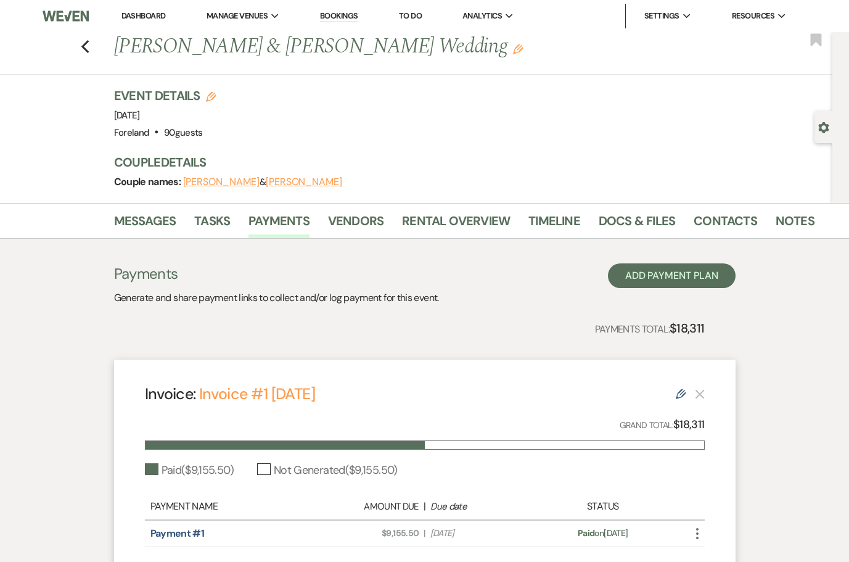
scroll to position [131, 0]
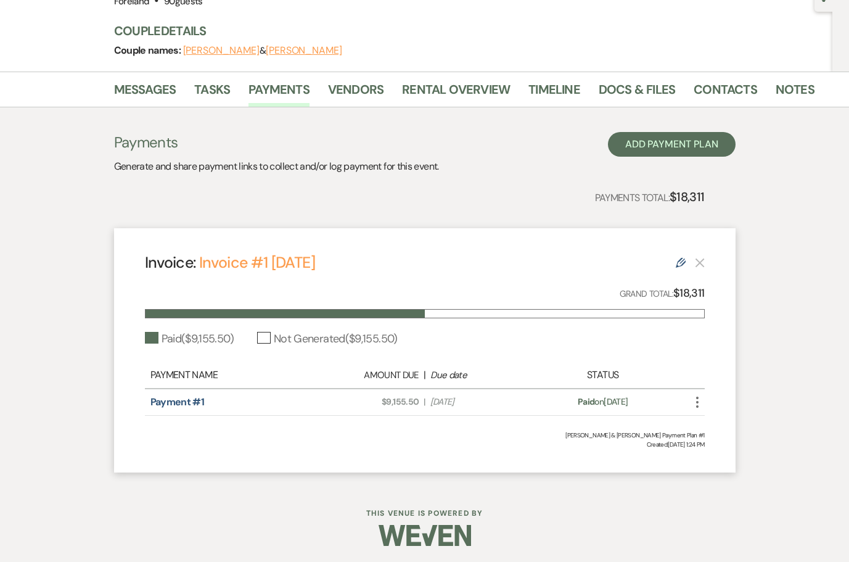
click at [695, 401] on icon "More" at bounding box center [697, 402] width 15 height 15
click at [774, 355] on div "Payments Generate and share payment links to collect and/or log payment for thi…" at bounding box center [424, 295] width 703 height 377
